Goal: Task Accomplishment & Management: Use online tool/utility

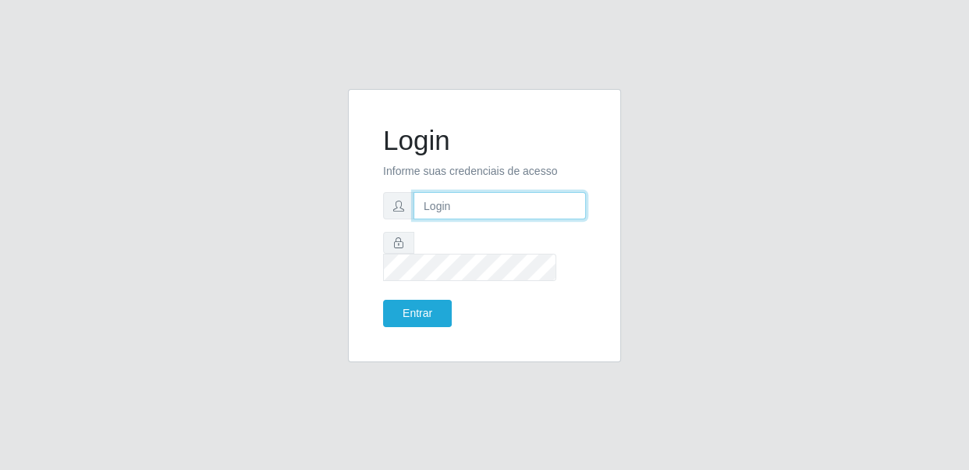
click at [485, 219] on input "text" at bounding box center [499, 205] width 172 height 27
type input "[EMAIL_ADDRESS][DOMAIN_NAME]"
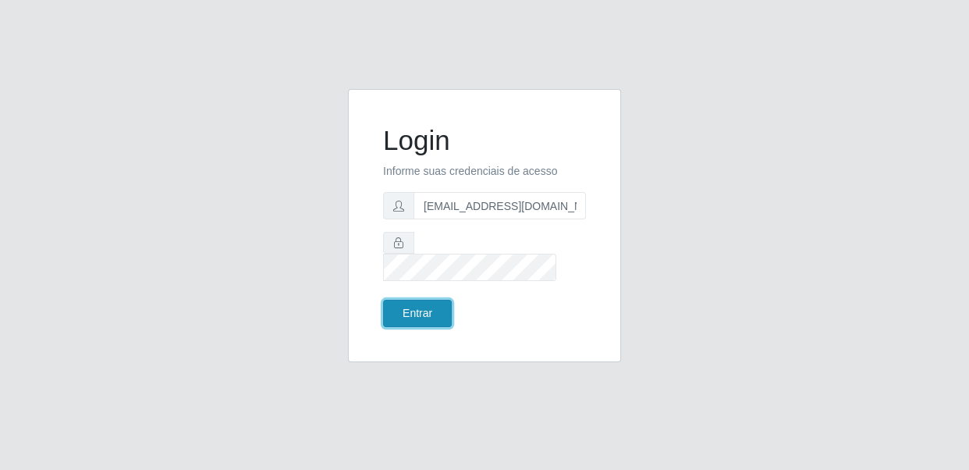
click at [438, 300] on button "Entrar" at bounding box center [417, 313] width 69 height 27
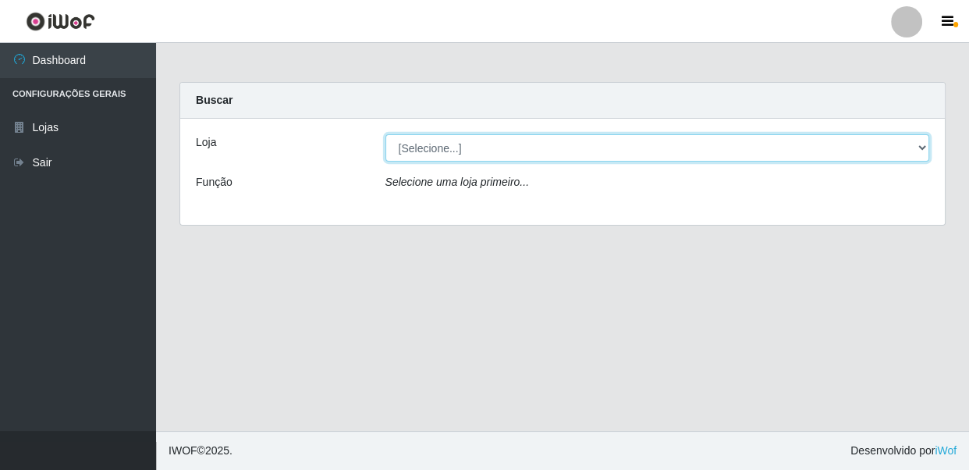
click at [466, 140] on select "[Selecione...] SUPER SHOW - Coophab" at bounding box center [657, 147] width 544 height 27
select select "146"
click at [385, 134] on select "[Selecione...] SUPER SHOW - Coophab" at bounding box center [657, 147] width 544 height 27
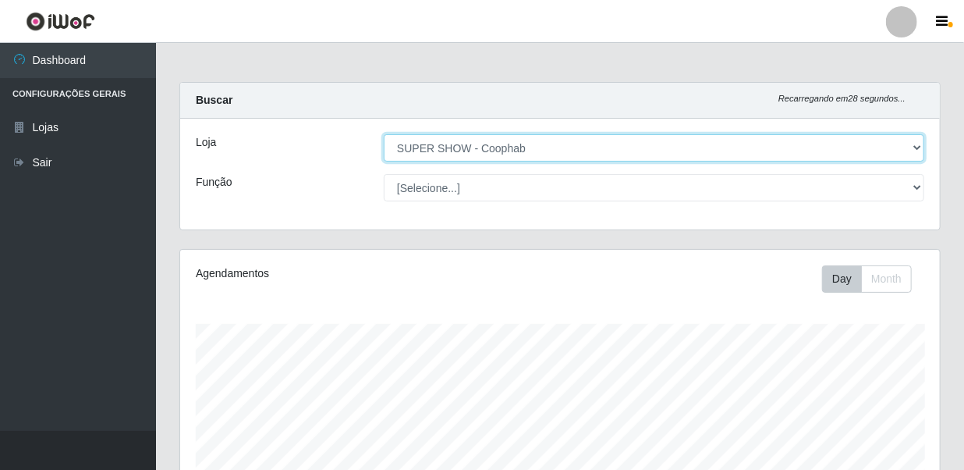
scroll to position [288, 0]
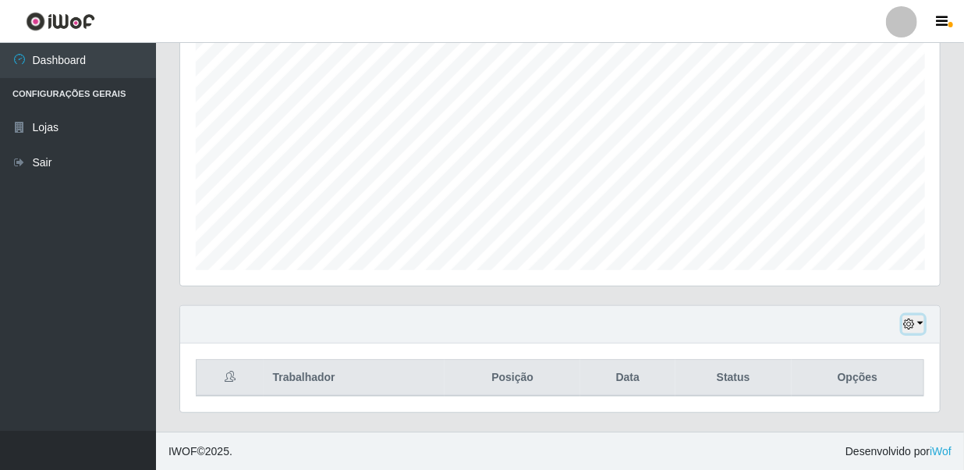
click at [917, 328] on button "button" at bounding box center [914, 324] width 22 height 18
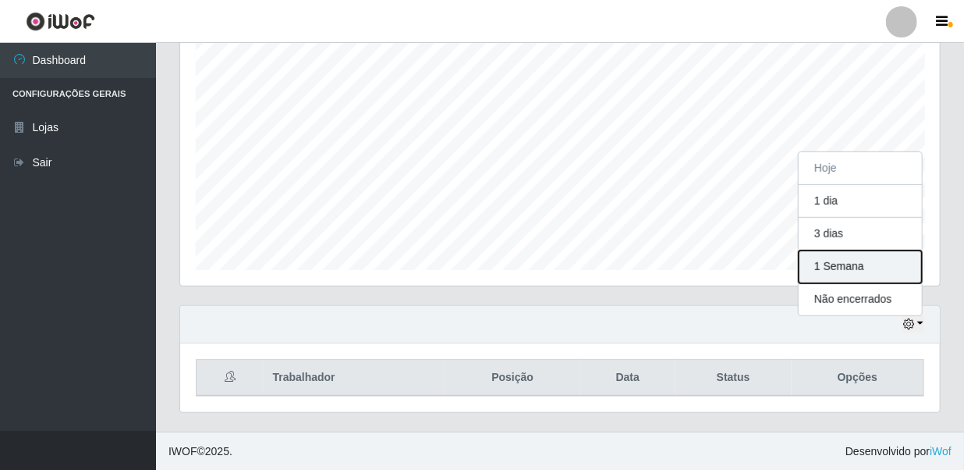
click at [868, 264] on button "1 Semana" at bounding box center [860, 266] width 123 height 33
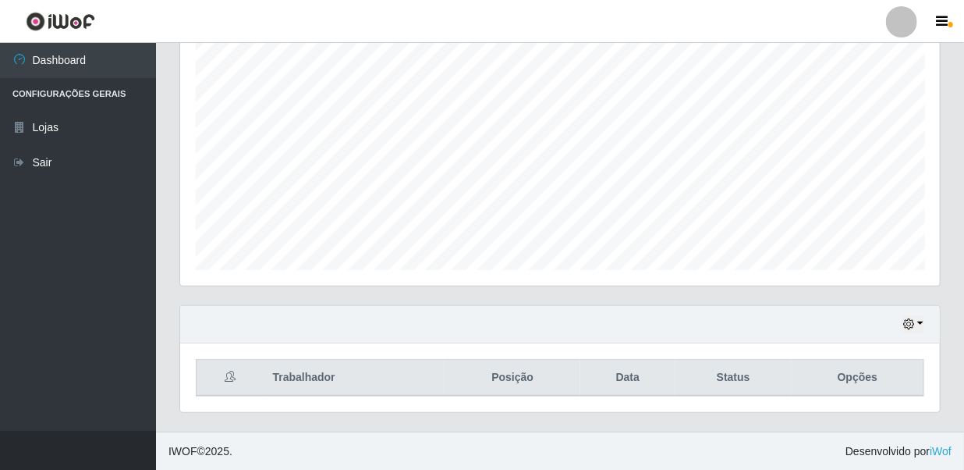
scroll to position [0, 0]
